Goal: Information Seeking & Learning: Check status

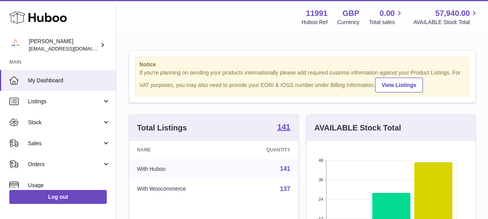
scroll to position [121, 168]
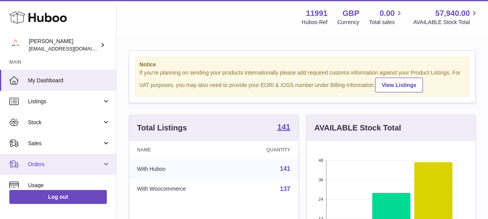
click at [95, 161] on span "Orders" at bounding box center [65, 164] width 74 height 7
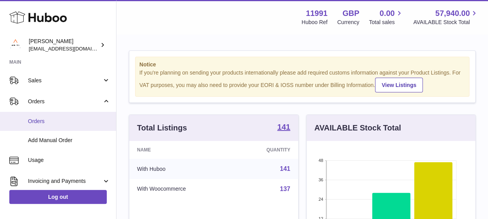
click at [47, 119] on span "Orders" at bounding box center [69, 121] width 82 height 7
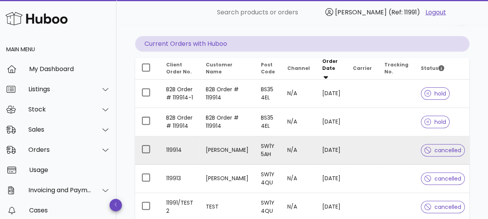
scroll to position [65, 0]
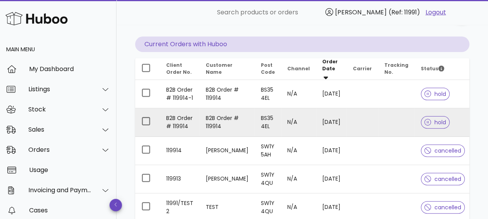
click at [224, 118] on td "B2B Order # 119914" at bounding box center [227, 122] width 55 height 28
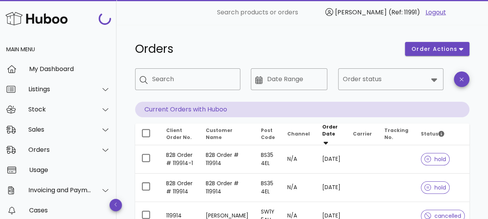
scroll to position [65, 0]
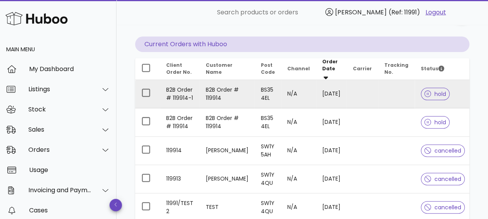
click at [240, 94] on td "B2B Order # 119914" at bounding box center [227, 94] width 55 height 28
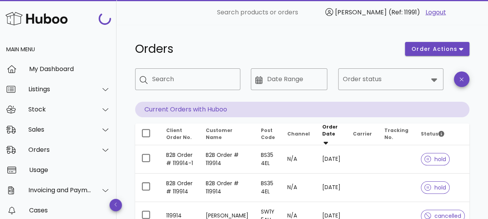
scroll to position [65, 0]
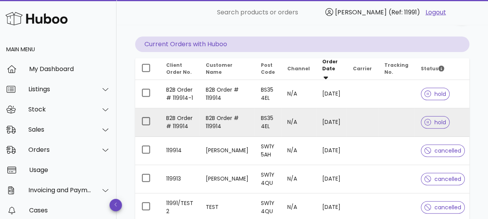
click at [220, 115] on td "B2B Order # 119914" at bounding box center [227, 122] width 55 height 28
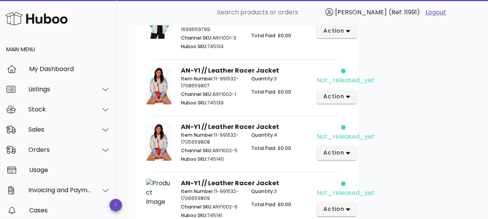
scroll to position [1370, 0]
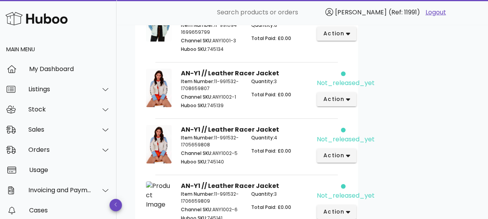
scroll to position [65, 0]
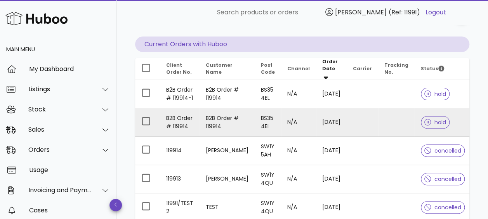
click at [217, 113] on td "B2B Order # 119914" at bounding box center [227, 122] width 55 height 28
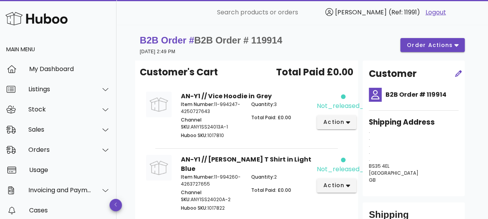
scroll to position [65, 0]
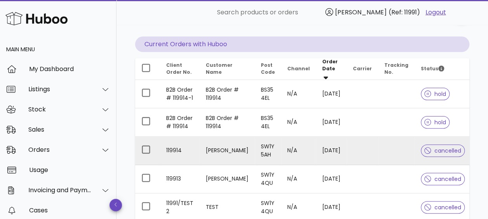
click at [221, 146] on td "[PERSON_NAME]" at bounding box center [227, 151] width 55 height 28
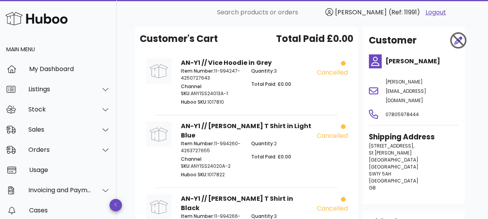
scroll to position [34, 0]
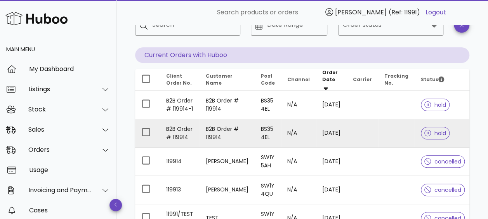
scroll to position [55, 0]
click at [234, 126] on td "B2B Order # 119914" at bounding box center [227, 132] width 55 height 28
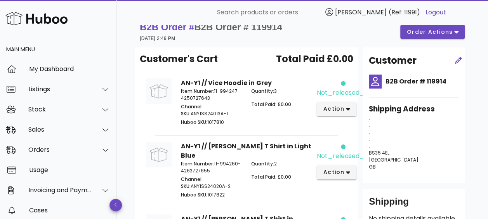
scroll to position [14, 0]
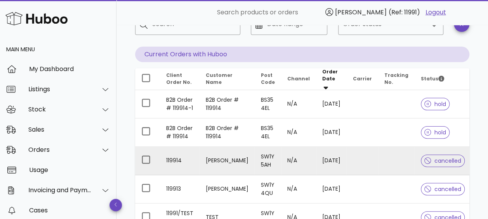
click at [227, 152] on td "[PERSON_NAME]" at bounding box center [227, 161] width 55 height 28
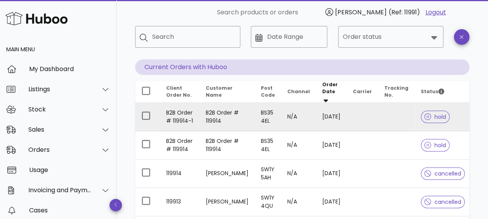
scroll to position [42, 0]
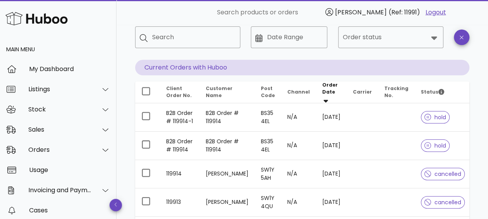
click at [337, 56] on div "​ Order status" at bounding box center [390, 43] width 115 height 43
